Goal: Use online tool/utility: Utilize a website feature to perform a specific function

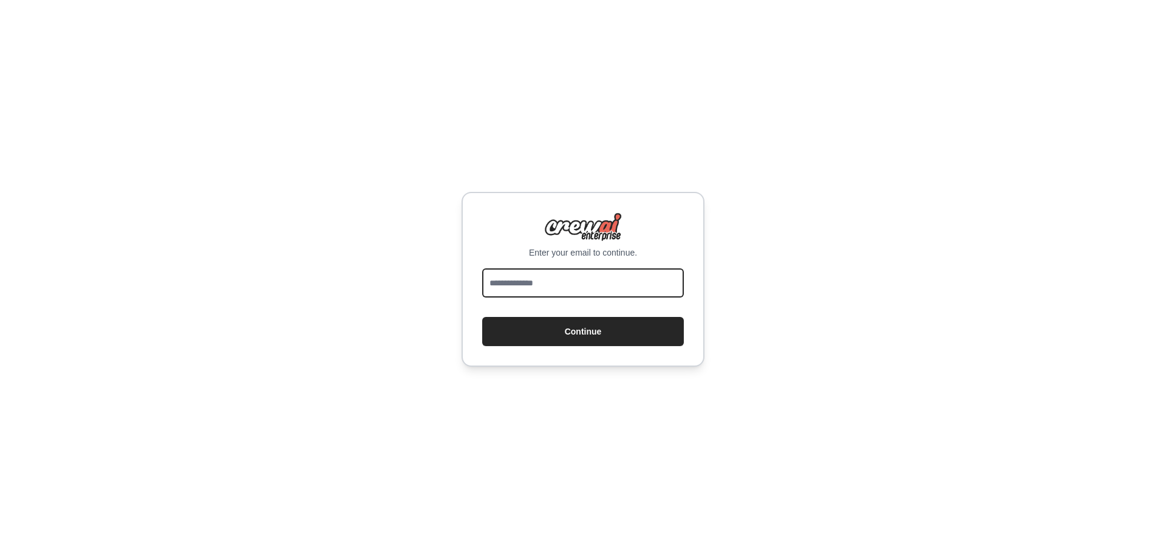
click at [559, 294] on input "email" at bounding box center [583, 282] width 202 height 29
type input "**********"
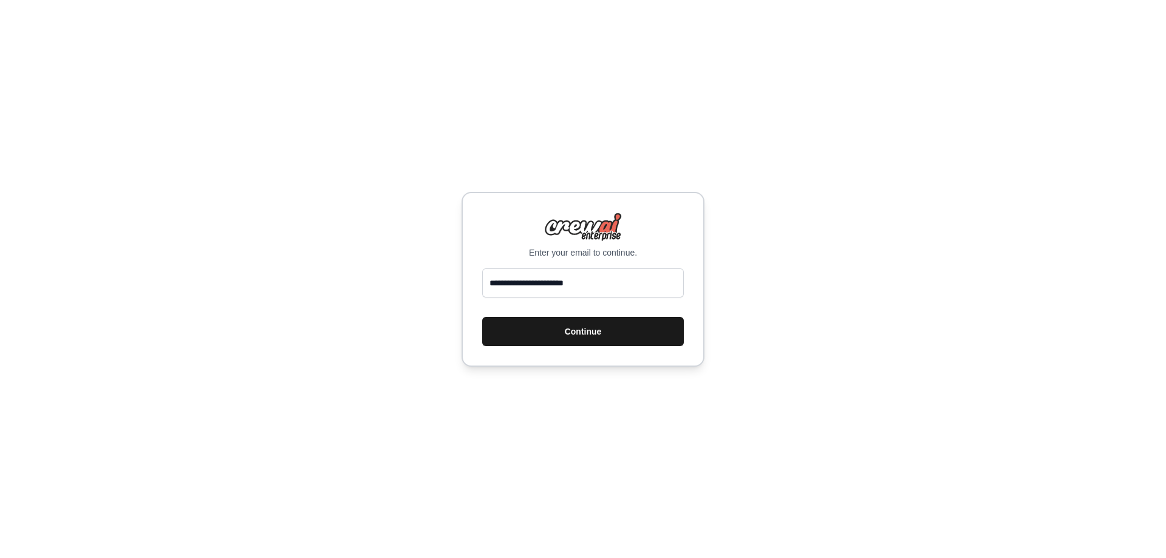
click at [545, 330] on button "Continue" at bounding box center [583, 331] width 202 height 29
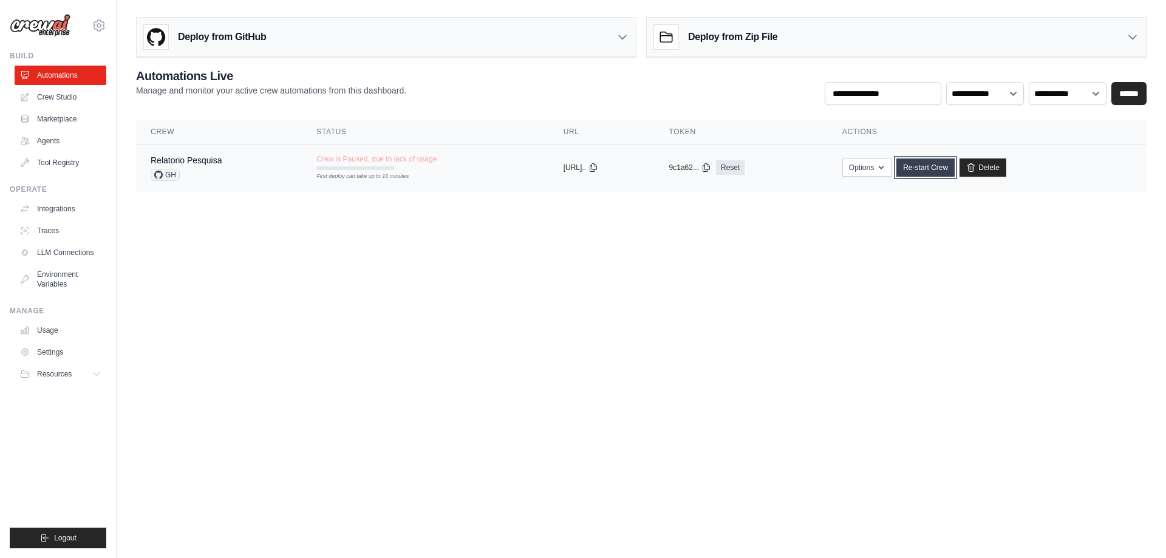
click at [952, 169] on link "Re-start Crew" at bounding box center [925, 167] width 58 height 18
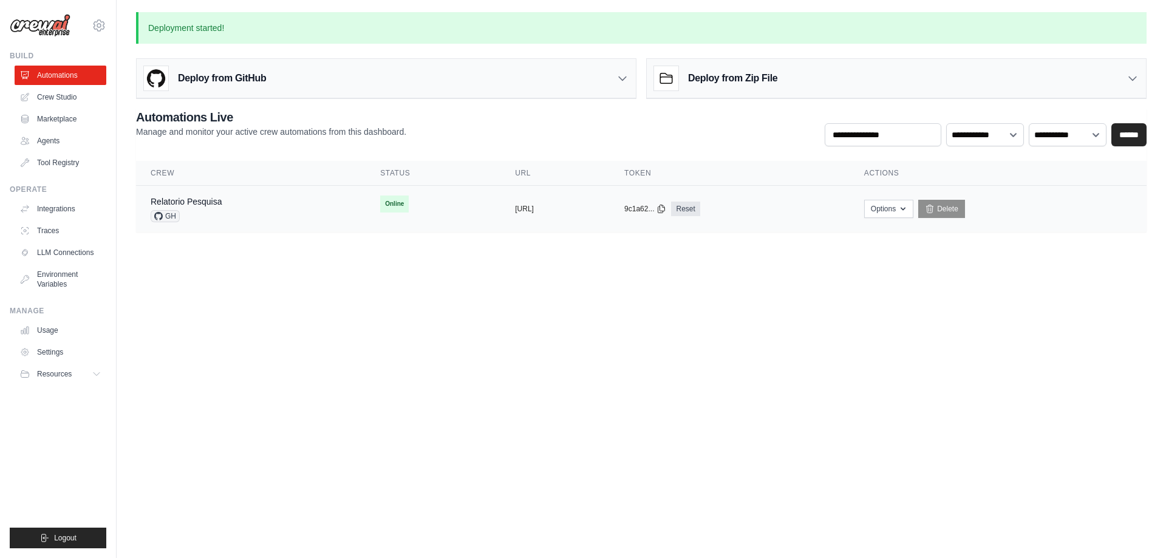
click at [424, 192] on td "Online First deploy can take up to 10 minutes" at bounding box center [432, 204] width 135 height 36
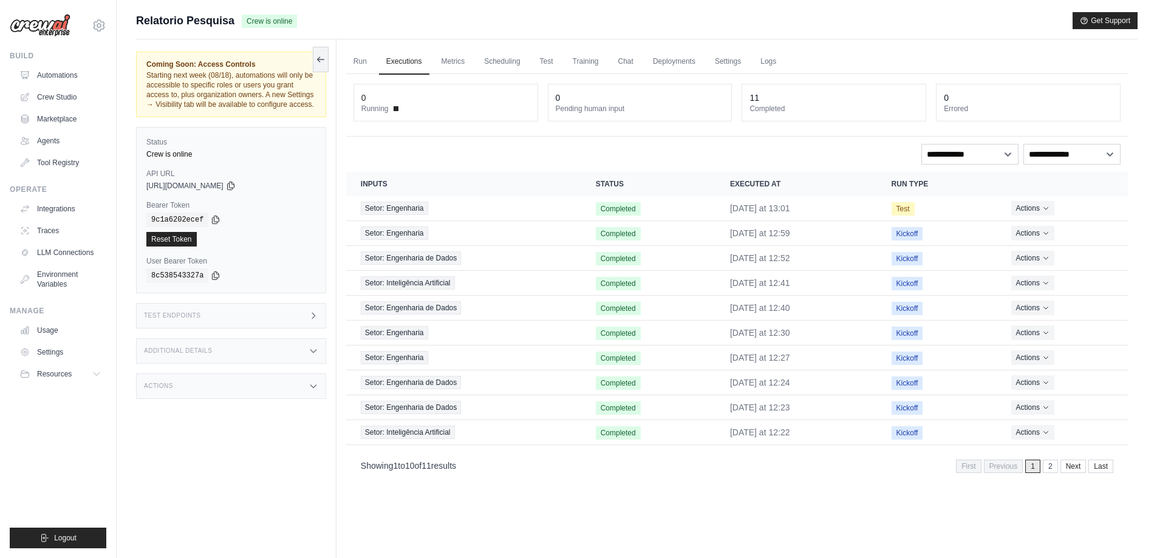
click at [278, 314] on div "Test Endpoints" at bounding box center [231, 315] width 190 height 25
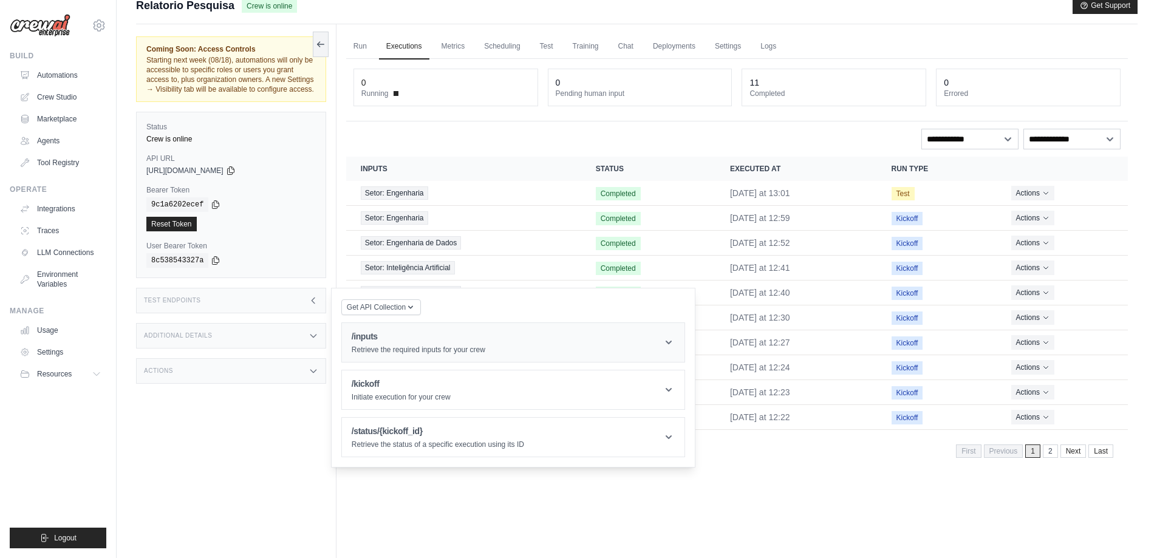
scroll to position [52, 0]
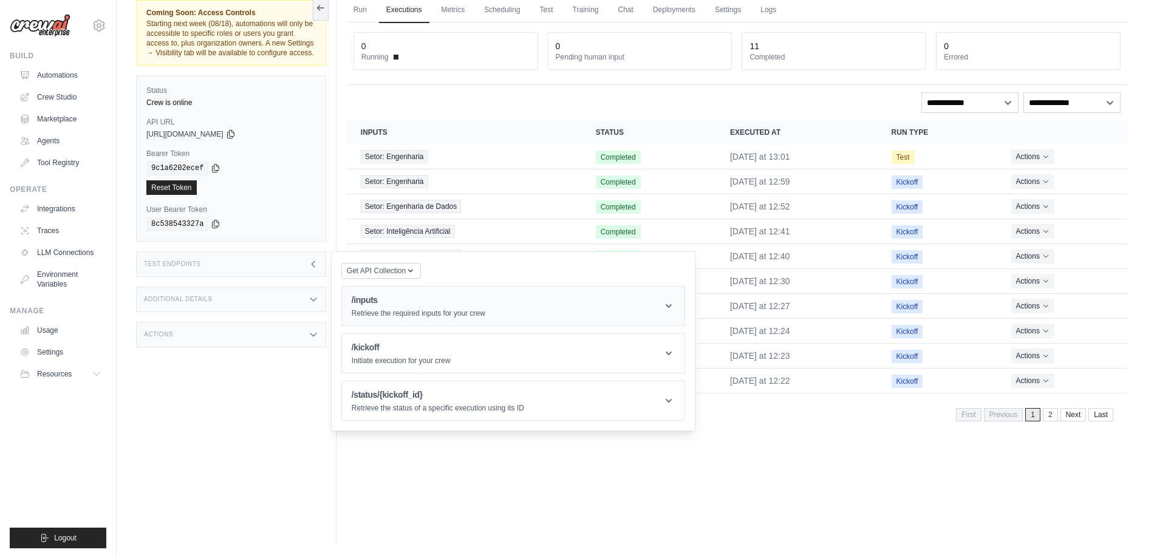
click at [467, 303] on h1 "/inputs" at bounding box center [419, 300] width 134 height 12
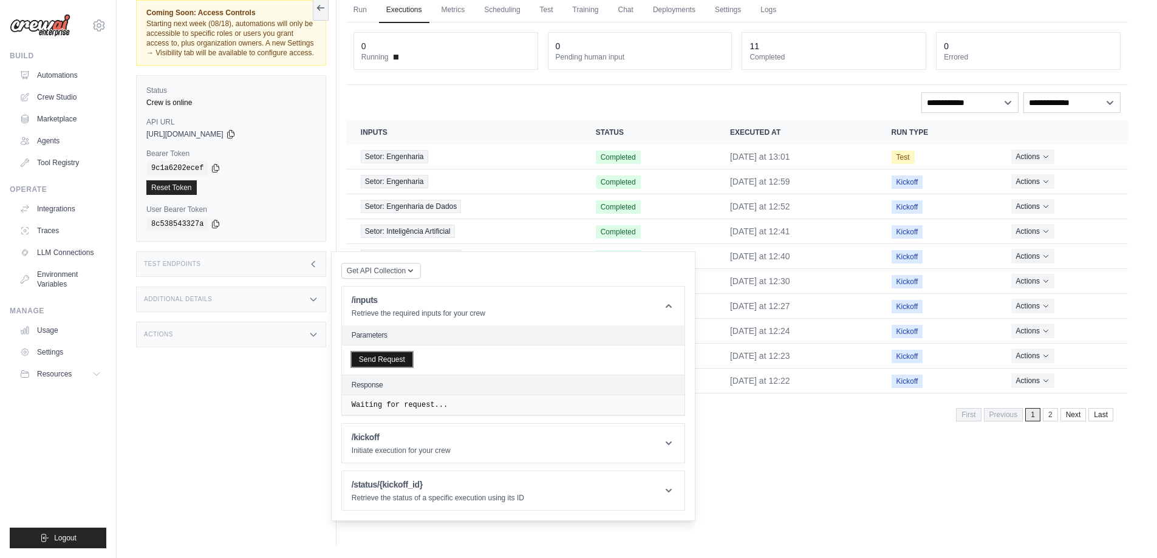
click at [377, 356] on button "Send Request" at bounding box center [382, 359] width 61 height 15
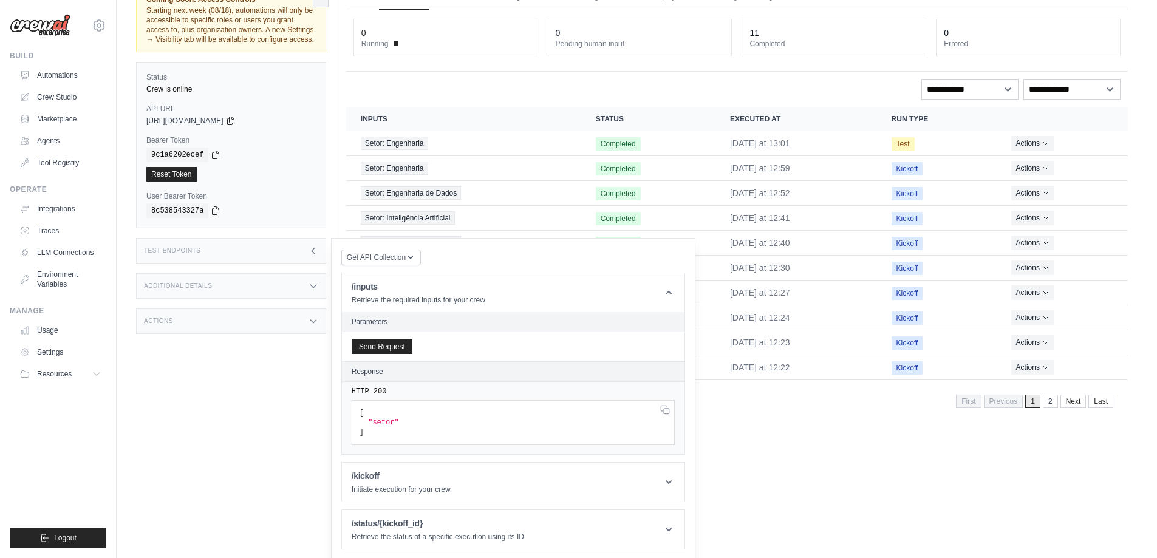
scroll to position [67, 0]
click at [446, 481] on div "/kickoff Initiate execution for your crew" at bounding box center [401, 480] width 99 height 24
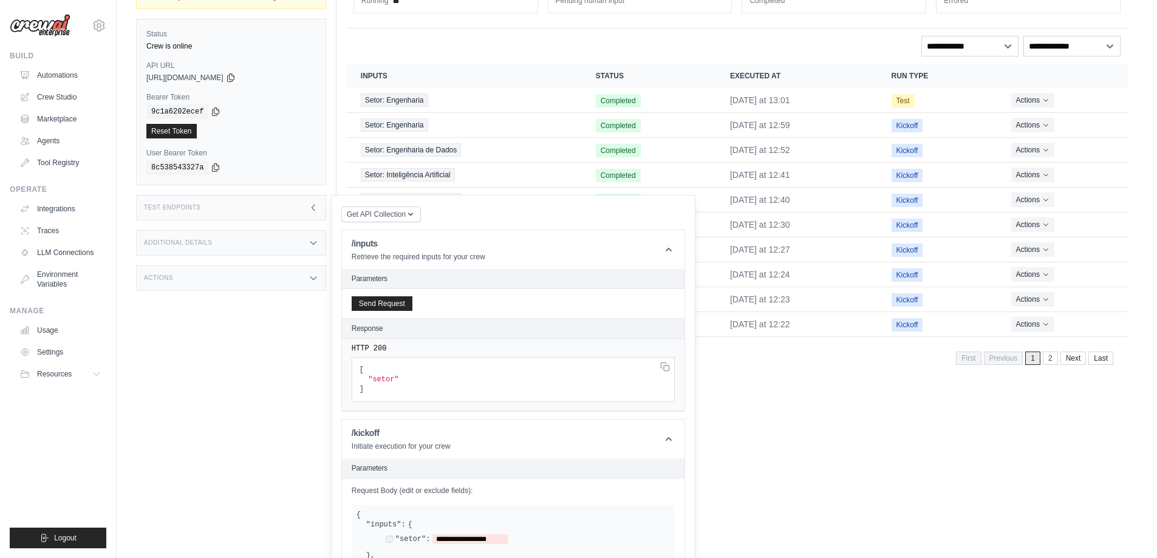
scroll to position [328, 0]
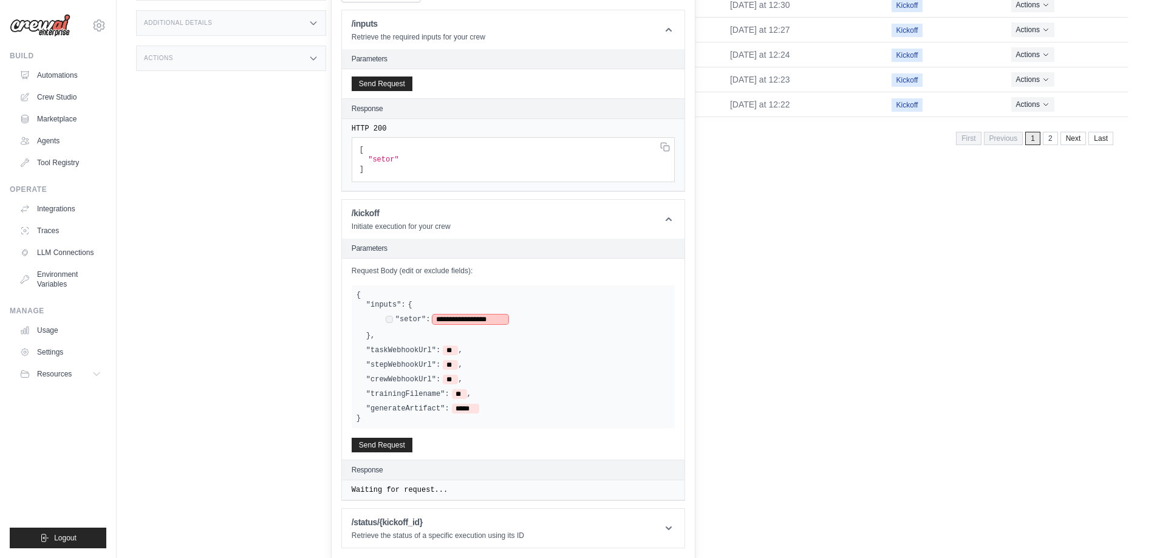
click at [436, 317] on span "**********" at bounding box center [469, 319] width 75 height 10
click at [495, 319] on span "**********" at bounding box center [469, 319] width 75 height 10
click at [386, 447] on button "Send Request" at bounding box center [382, 444] width 61 height 15
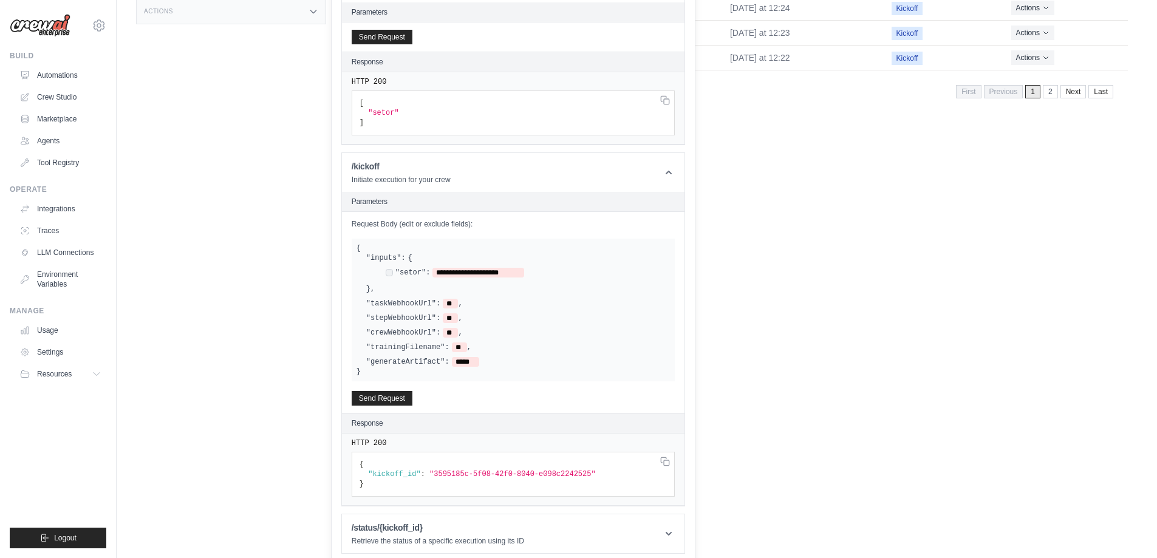
scroll to position [380, 0]
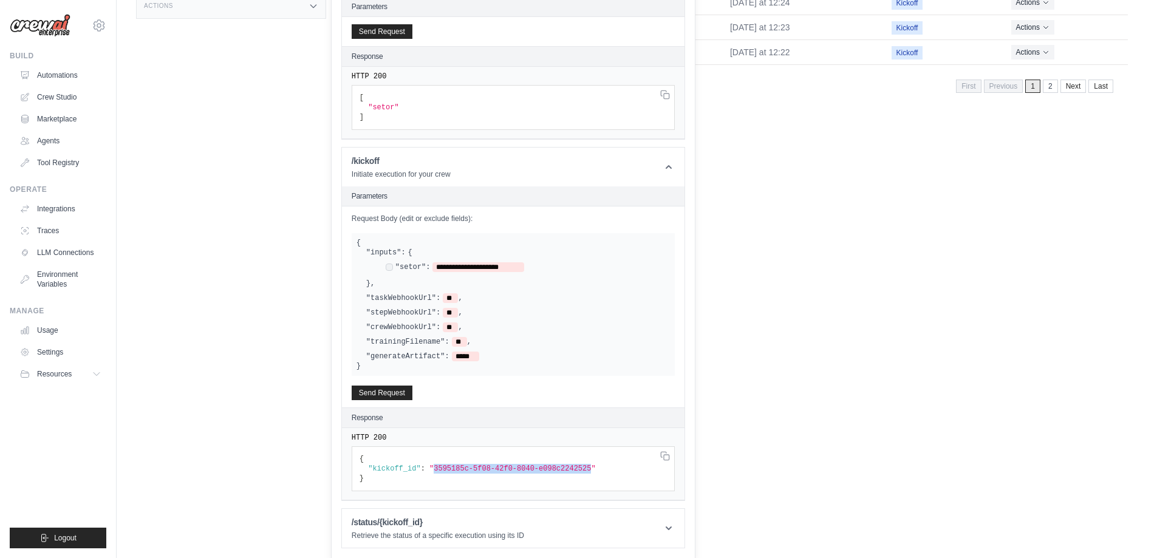
drag, startPoint x: 428, startPoint y: 470, endPoint x: 573, endPoint y: 466, distance: 144.5
click at [573, 466] on span ""3595185c-5f08-42f0-8040-e098c2242525"" at bounding box center [512, 468] width 166 height 8
copy span "3595185c-5f08-42f0-8040-e098c2242525"
click at [486, 528] on div "/status/{kickoff_id} Retrieve the status of a specific execution using its ID" at bounding box center [438, 528] width 172 height 24
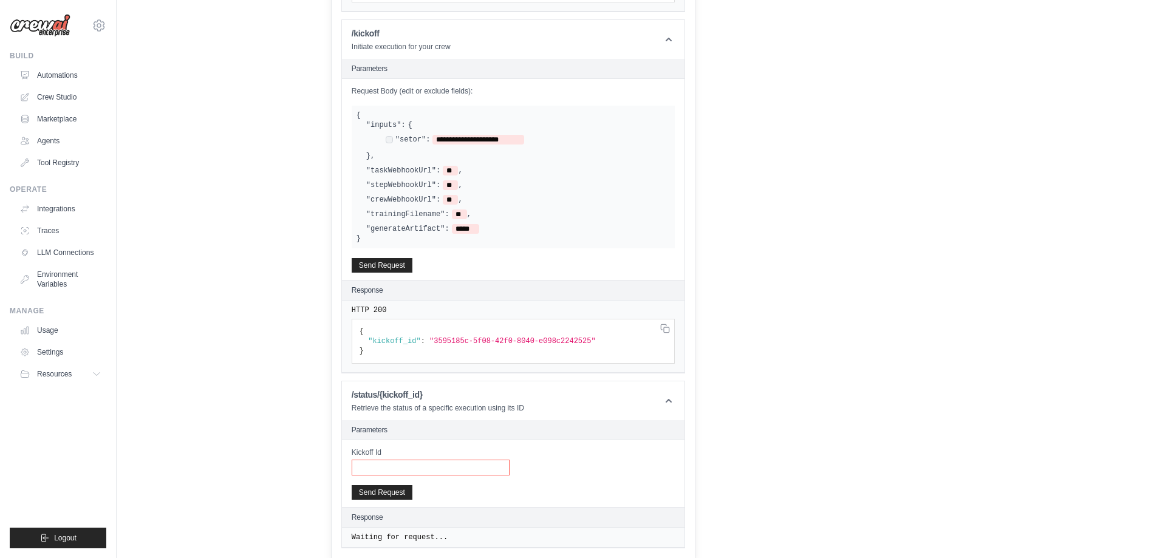
click at [398, 463] on input "Kickoff Id" at bounding box center [431, 468] width 158 height 16
paste input "**********"
click at [391, 490] on button "Send Request" at bounding box center [382, 491] width 61 height 15
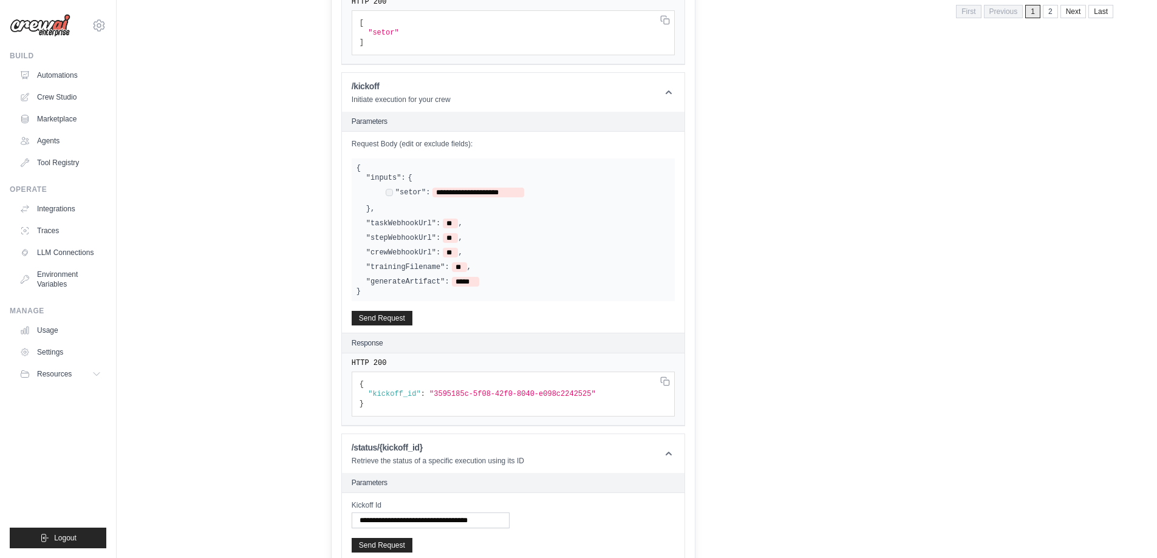
scroll to position [448, 0]
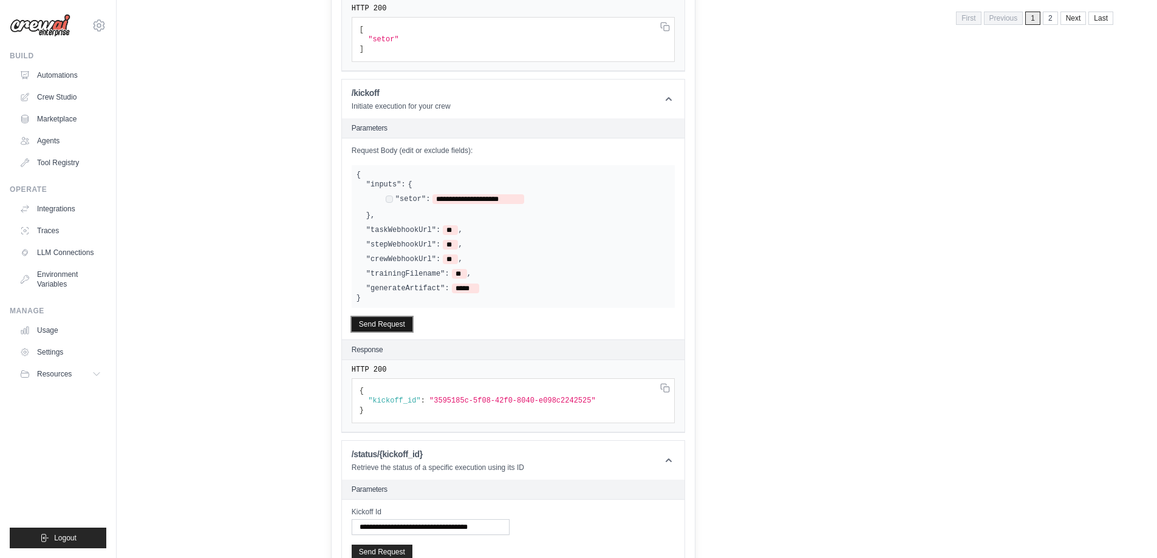
click at [382, 321] on button "Send Request" at bounding box center [382, 324] width 61 height 15
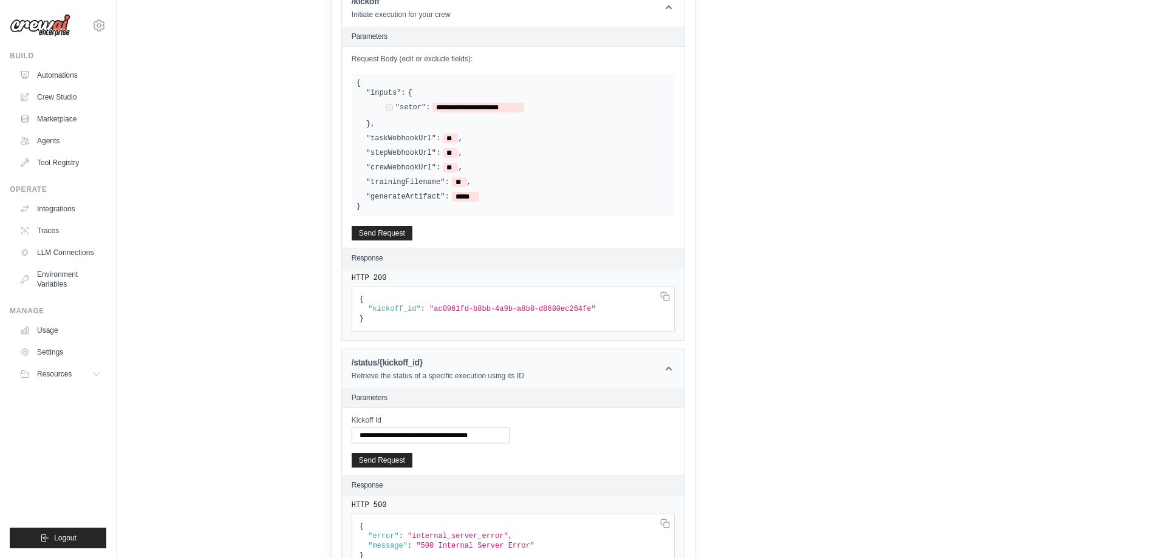
scroll to position [569, 0]
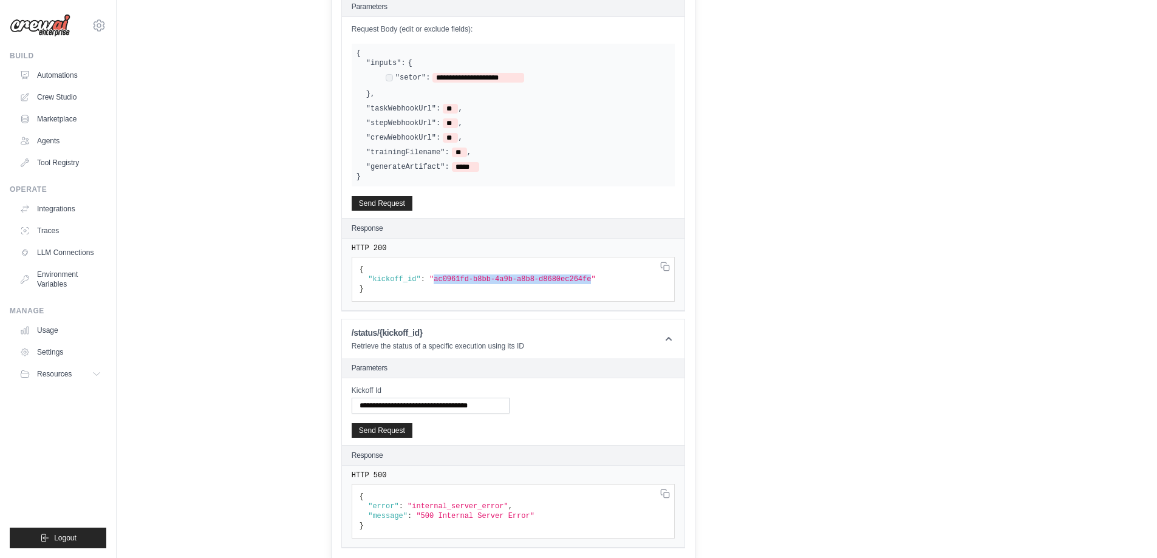
drag, startPoint x: 427, startPoint y: 280, endPoint x: 571, endPoint y: 276, distance: 144.6
click at [571, 276] on span ""ac0961fd-b8bb-4a9b-a8b8-d8680ec264fe"" at bounding box center [512, 279] width 166 height 8
copy span "ac0961fd-b8bb-4a9b-a8b8-d8680ec264fe"
click at [432, 405] on input "**********" at bounding box center [431, 406] width 158 height 16
paste input "text"
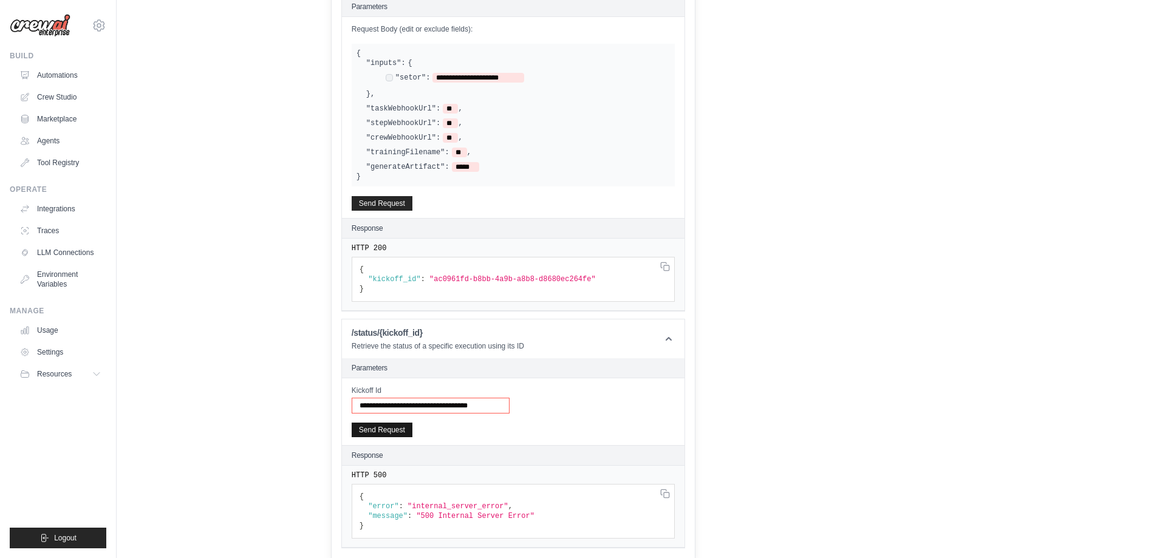
type input "**********"
click at [395, 427] on button "Send Request" at bounding box center [382, 430] width 61 height 15
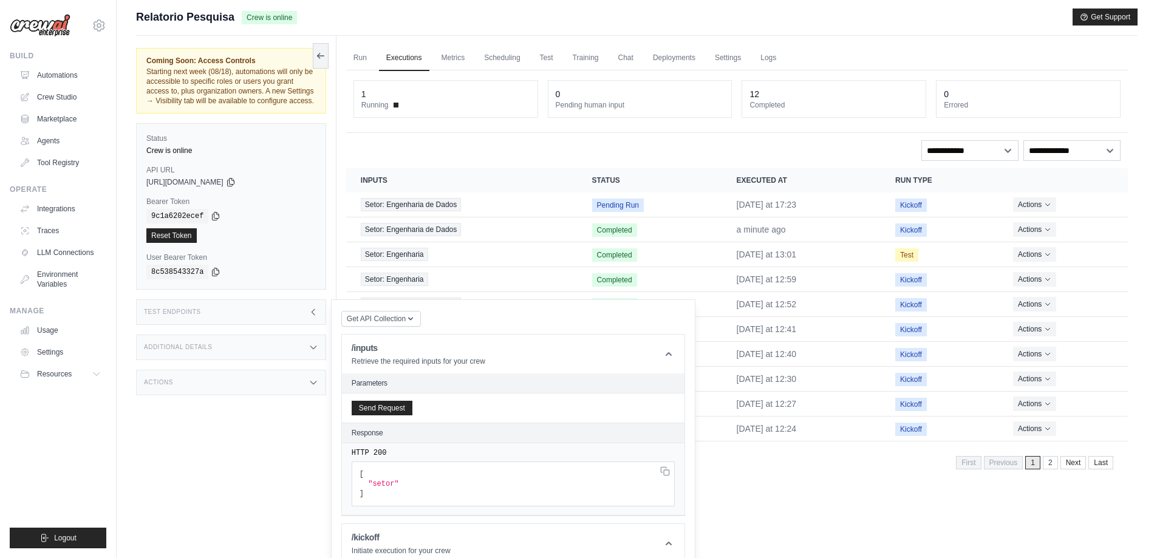
scroll to position [0, 0]
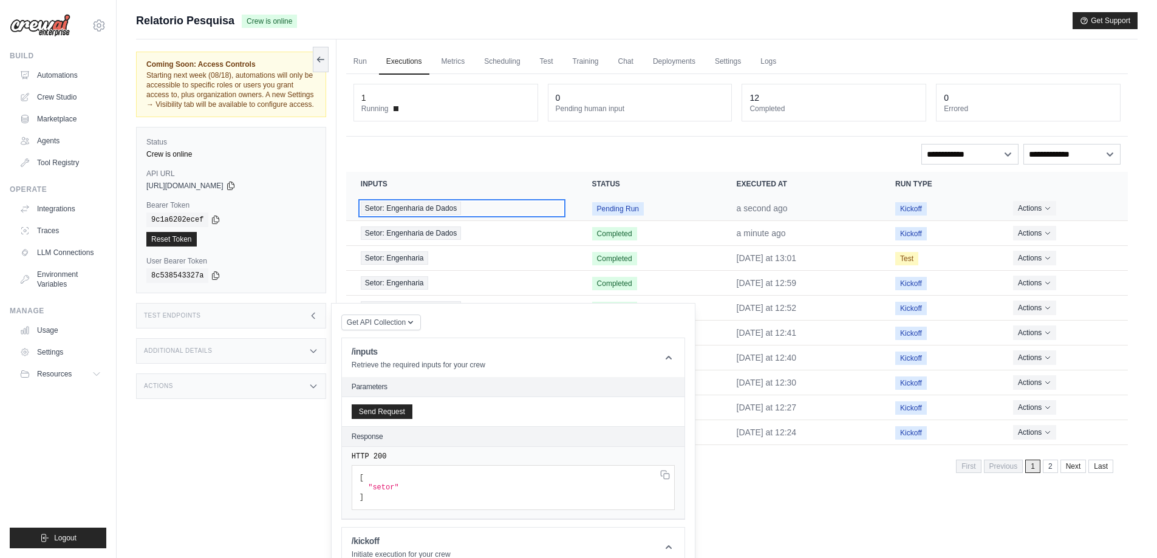
click at [506, 208] on div "Setor: Engenharia de Dados" at bounding box center [462, 208] width 202 height 13
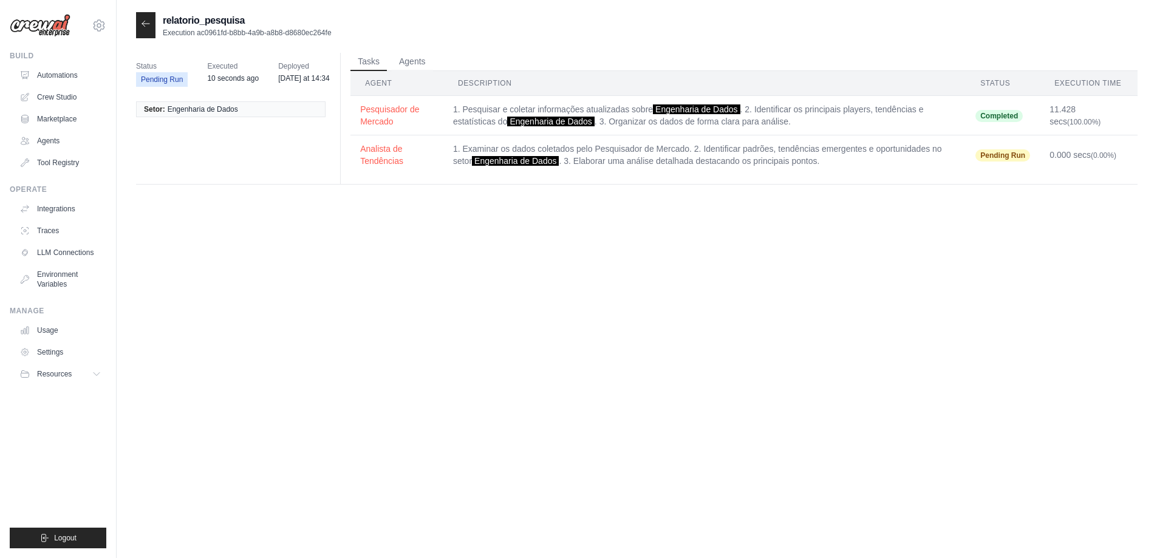
click at [1003, 116] on span "Completed" at bounding box center [998, 116] width 47 height 12
click at [417, 61] on button "Agents" at bounding box center [412, 61] width 41 height 18
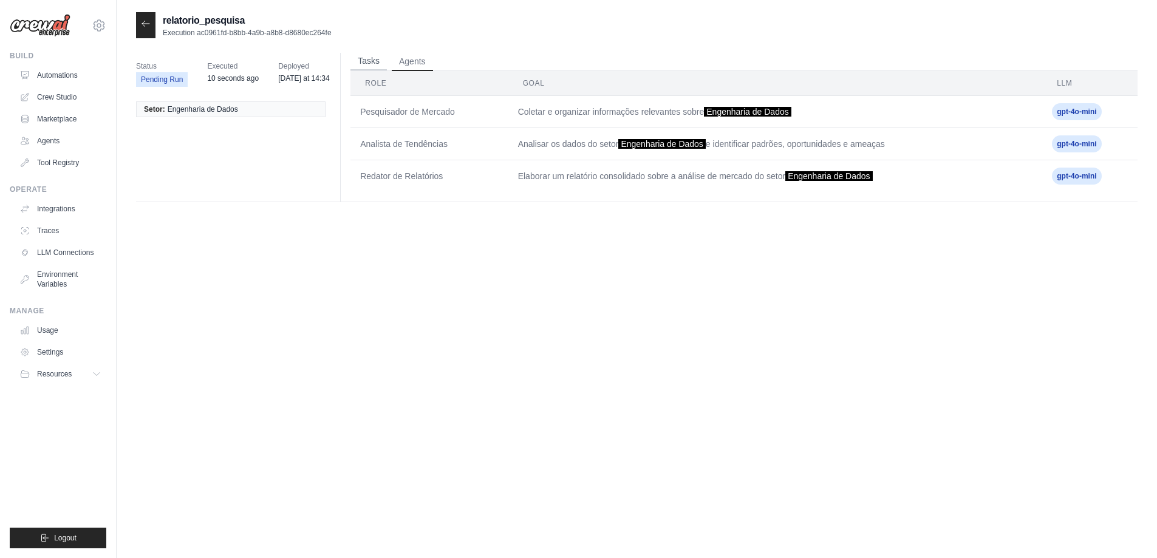
click at [364, 61] on button "Tasks" at bounding box center [368, 61] width 36 height 18
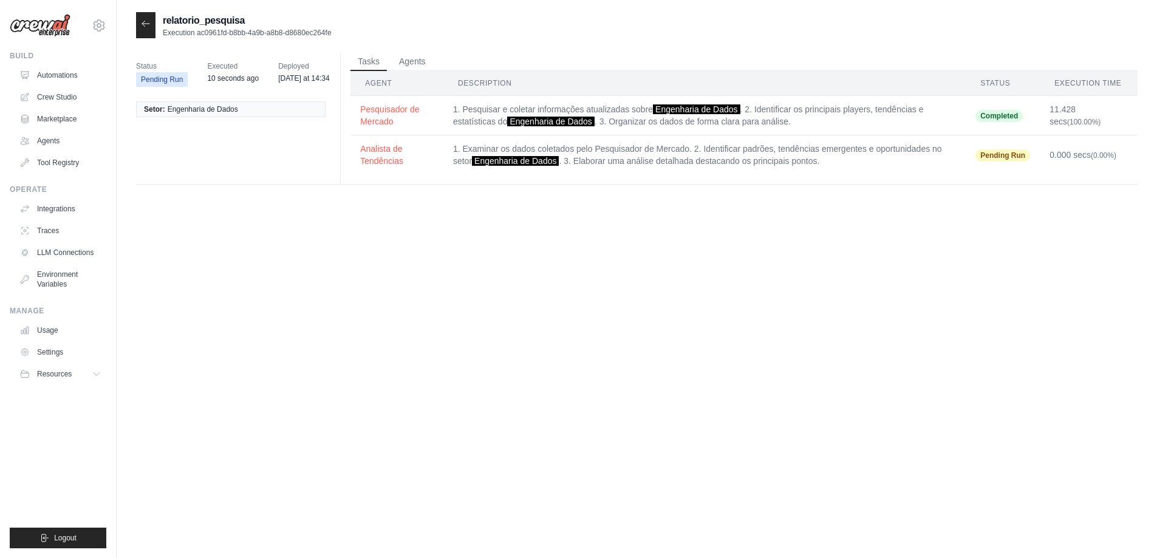
click at [162, 25] on div "relatorio_pesquisa Execution ac0961fd-b8bb-4a9b-a8b8-d8680ec264fe" at bounding box center [233, 25] width 195 height 26
click at [154, 33] on div at bounding box center [145, 25] width 19 height 26
click at [148, 35] on div at bounding box center [145, 25] width 19 height 26
click at [144, 21] on icon at bounding box center [145, 23] width 7 height 5
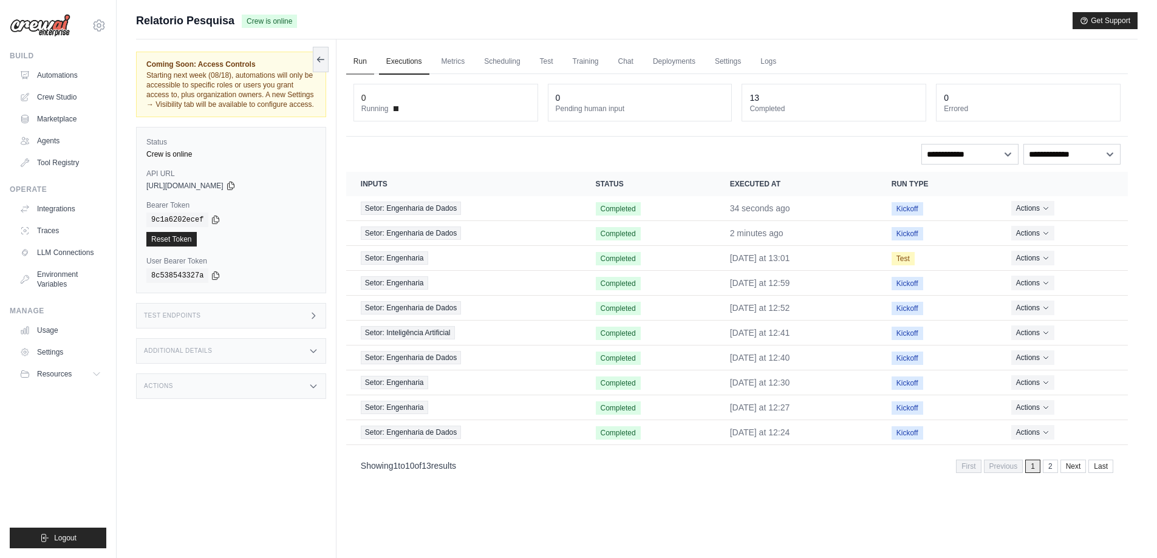
click at [359, 58] on link "Run" at bounding box center [360, 61] width 28 height 25
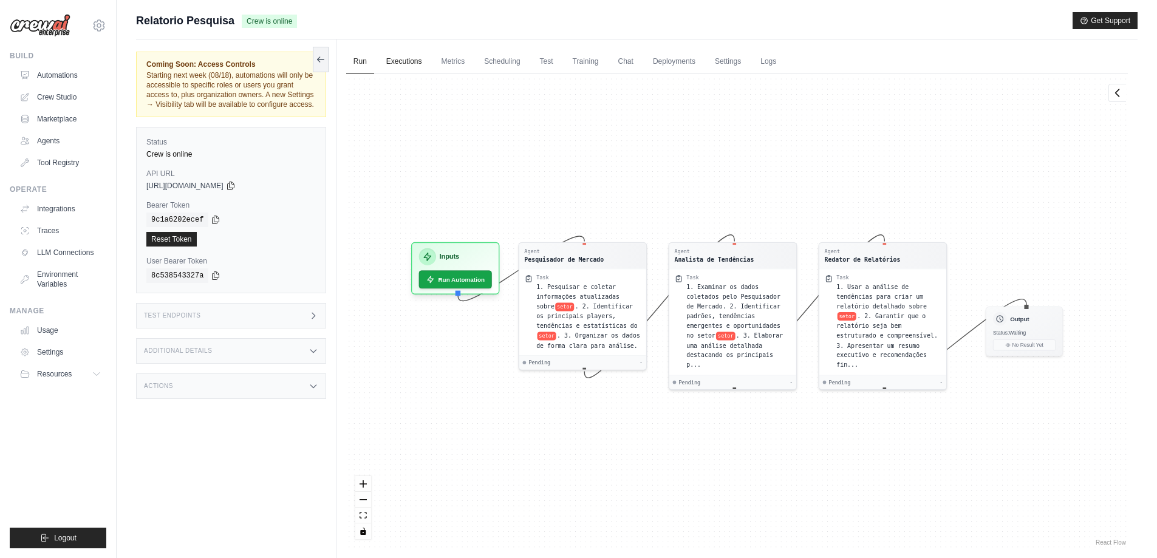
click at [403, 70] on link "Executions" at bounding box center [404, 61] width 50 height 25
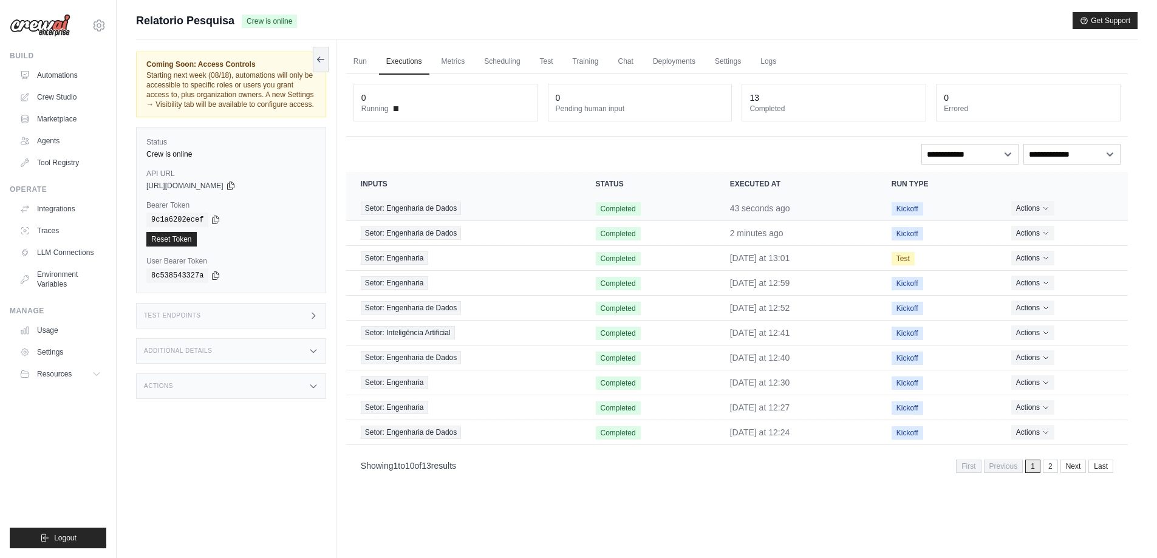
click at [636, 207] on span "Completed" at bounding box center [618, 208] width 45 height 13
click at [434, 205] on span "Setor: Engenharia de Dados" at bounding box center [411, 208] width 100 height 13
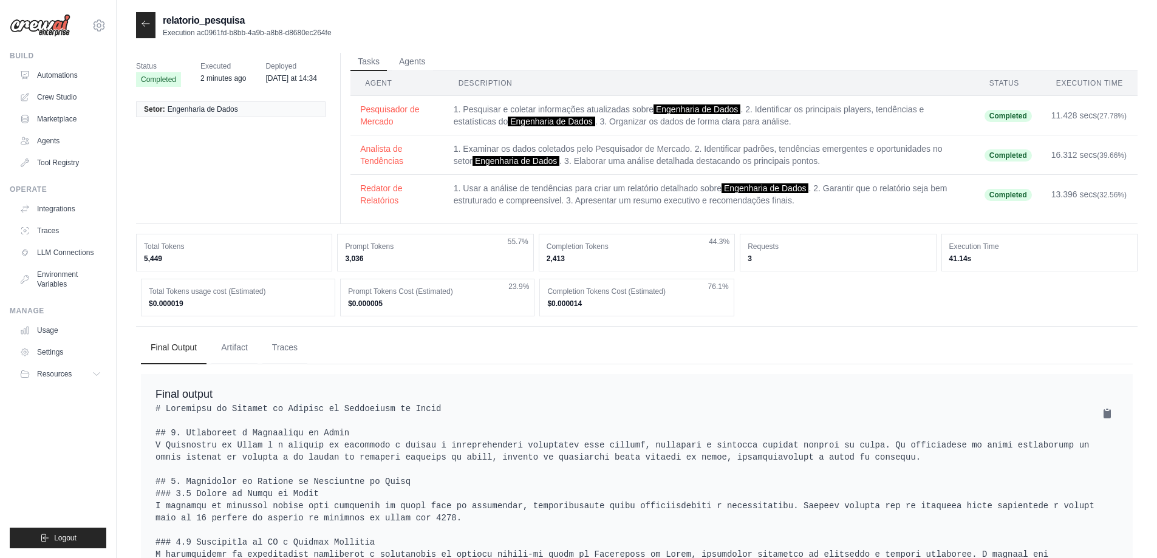
drag, startPoint x: 327, startPoint y: 78, endPoint x: 257, endPoint y: 76, distance: 69.2
click at [257, 76] on div "Status Completed Executed 2 minutes ago Deployed Saturday at 14:34" at bounding box center [235, 73] width 199 height 41
click at [281, 144] on div "Status Completed Executed 2 minutes ago Deployed Saturday at 14:34 Setor: Engen…" at bounding box center [636, 138] width 1001 height 171
drag, startPoint x: 654, startPoint y: 110, endPoint x: 744, endPoint y: 106, distance: 90.0
click at [744, 106] on td "1. Pesquisar e coletar informações atualizadas sobre Engenharia de Dados . 2. I…" at bounding box center [709, 115] width 531 height 39
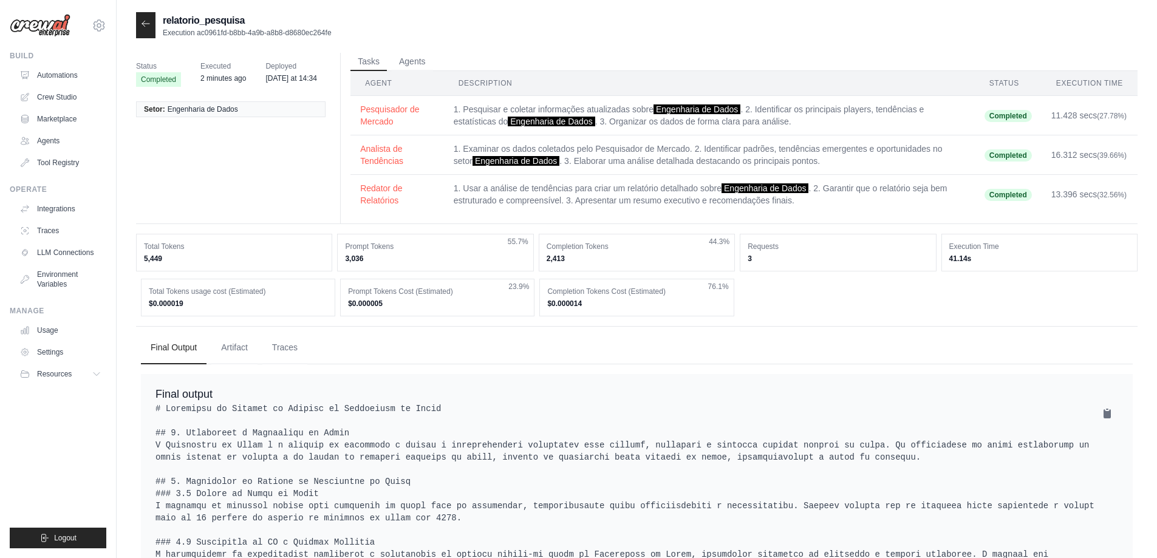
click at [843, 203] on td "1. Usar a análise de tendências para criar um relatório detalhado sobre Engenha…" at bounding box center [709, 194] width 531 height 39
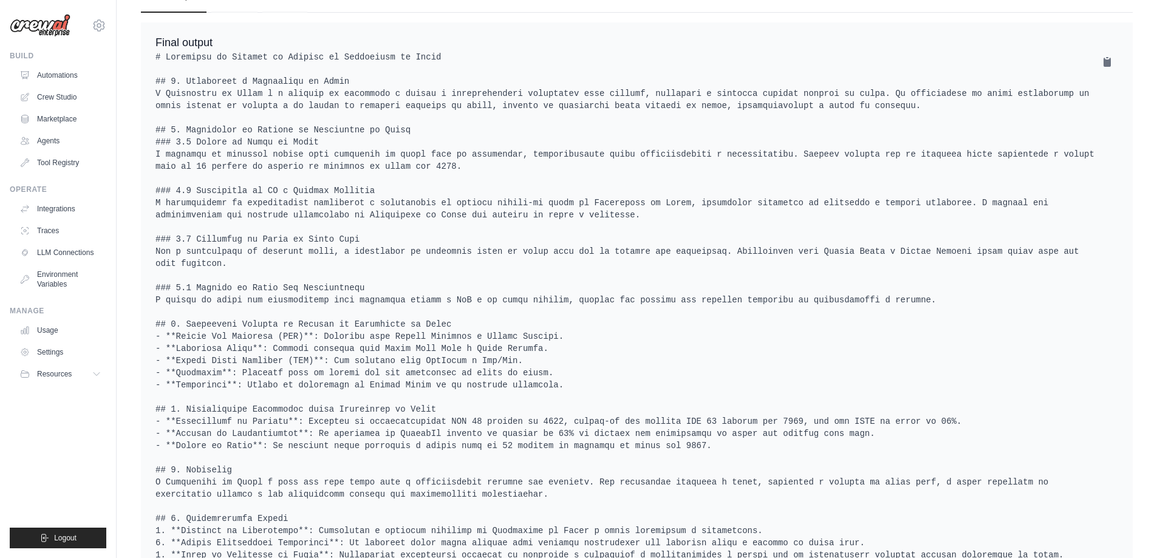
scroll to position [364, 0]
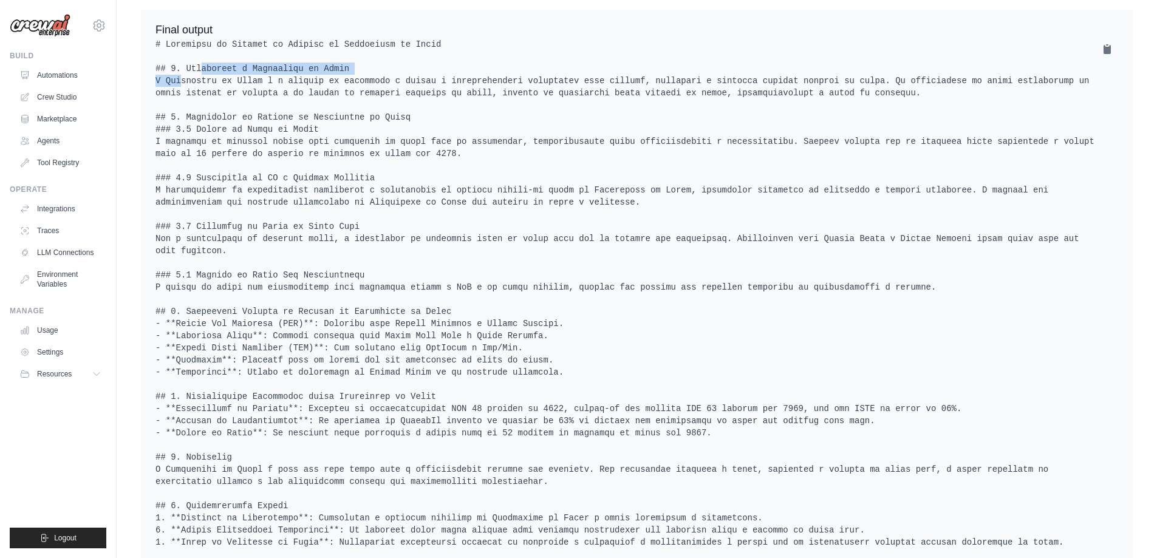
drag, startPoint x: 169, startPoint y: 67, endPoint x: 351, endPoint y: 70, distance: 181.6
click at [351, 70] on pre at bounding box center [636, 347] width 962 height 619
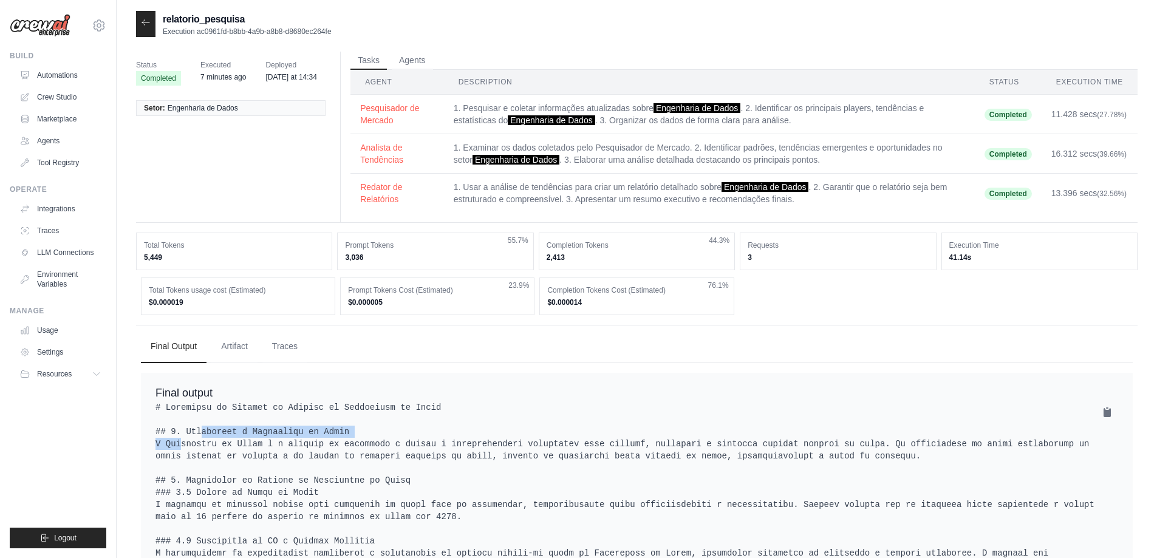
scroll to position [0, 0]
click at [144, 27] on icon at bounding box center [146, 24] width 10 height 10
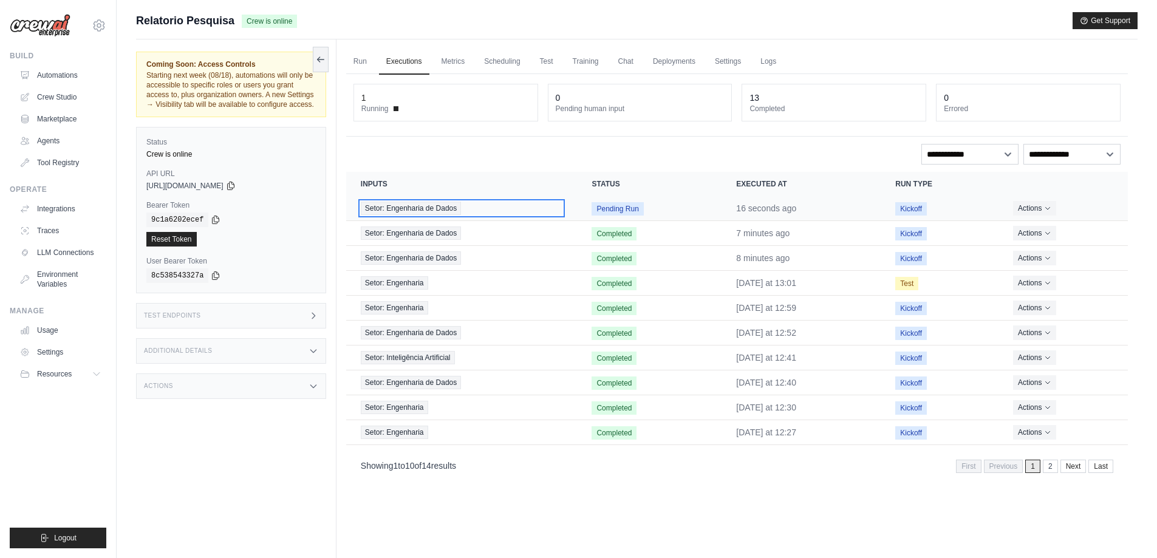
click at [458, 205] on span "Setor: Engenharia de Dados" at bounding box center [411, 208] width 100 height 13
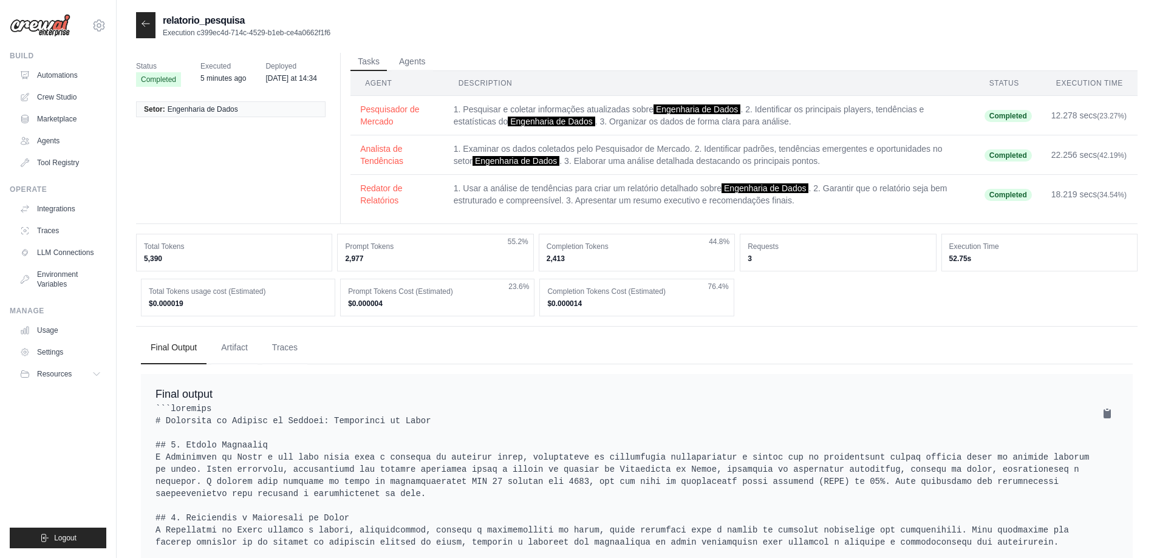
click at [148, 24] on icon at bounding box center [146, 24] width 10 height 10
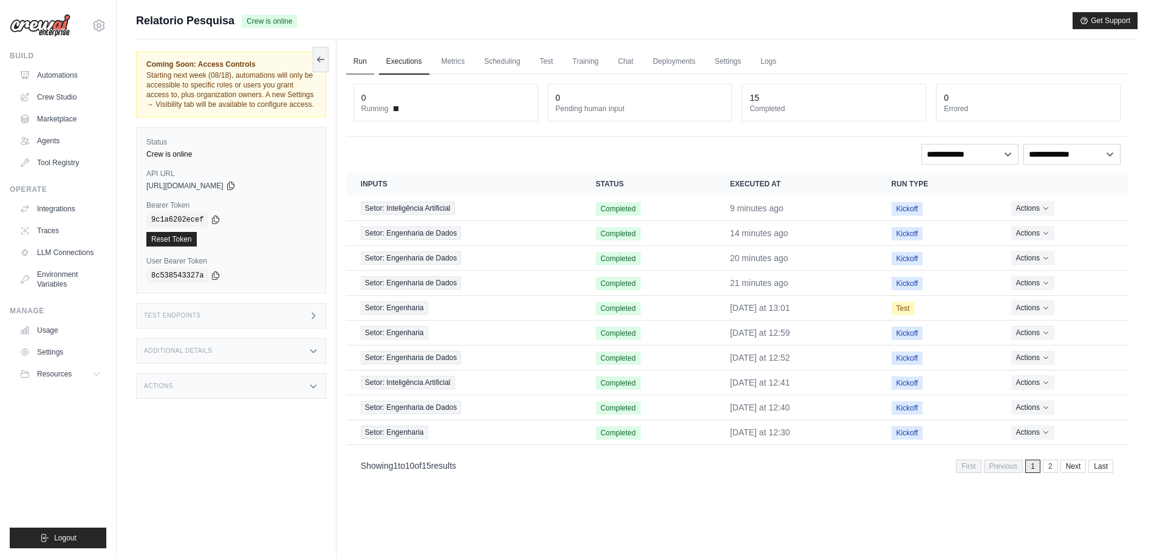
click at [358, 58] on link "Run" at bounding box center [360, 61] width 28 height 25
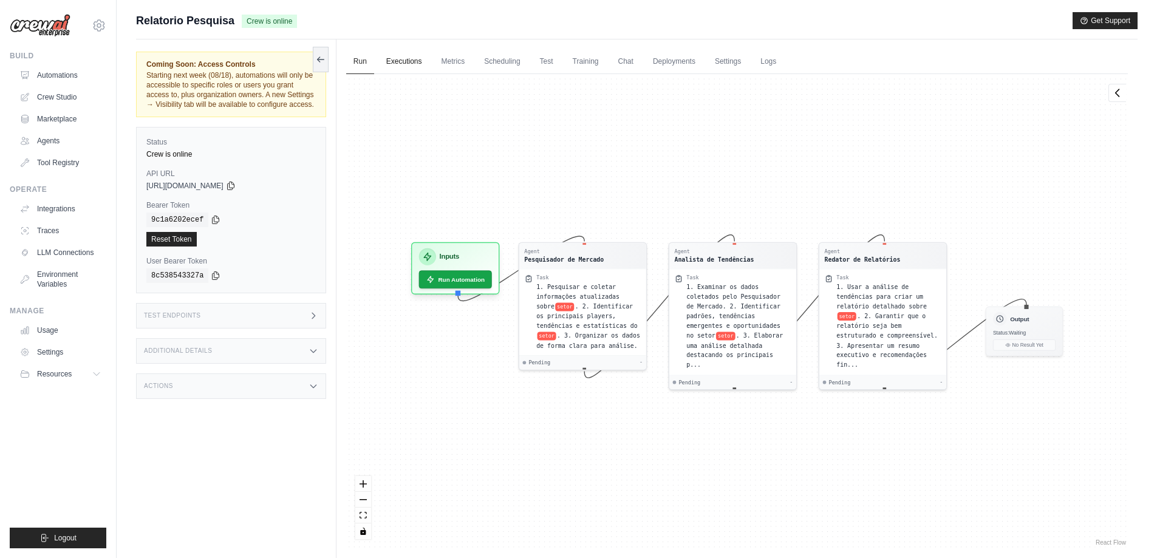
click at [395, 61] on link "Executions" at bounding box center [404, 61] width 50 height 25
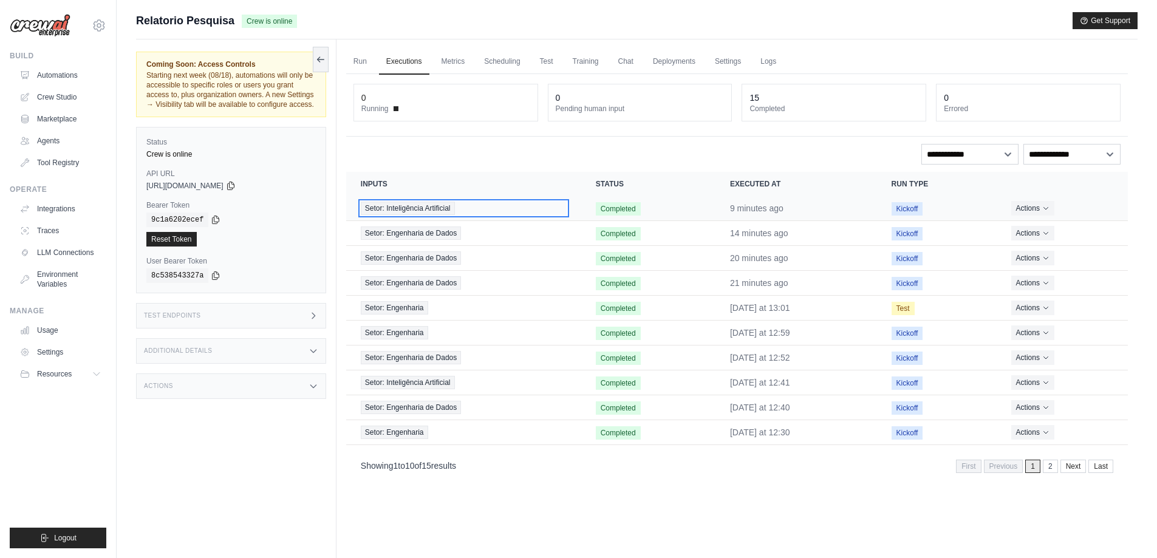
click at [448, 206] on span "Setor: Inteligência Artificial" at bounding box center [408, 208] width 94 height 13
